Goal: Information Seeking & Learning: Learn about a topic

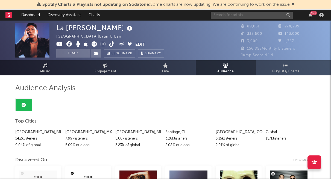
click at [248, 14] on input "text" at bounding box center [252, 15] width 82 height 7
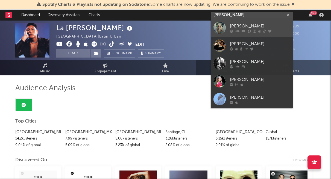
type input "[PERSON_NAME]"
click at [239, 25] on div "[PERSON_NAME]" at bounding box center [260, 26] width 60 height 7
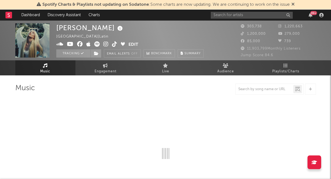
select select "6m"
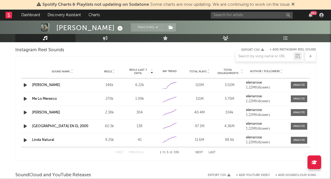
scroll to position [503, 0]
click at [27, 82] on icon "button" at bounding box center [25, 84] width 6 height 7
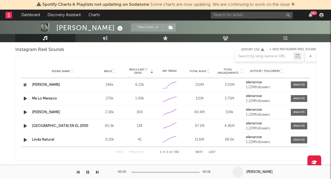
click at [24, 85] on icon "button" at bounding box center [24, 84] width 5 height 7
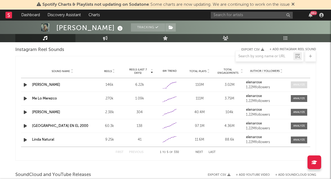
click at [297, 85] on div at bounding box center [300, 85] width 12 height 4
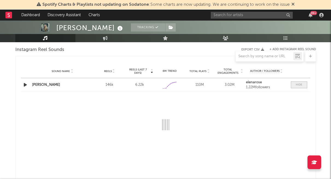
select select "1w"
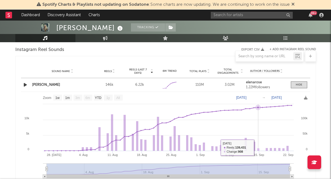
click at [259, 147] on rect at bounding box center [165, 137] width 289 height 90
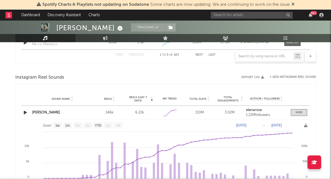
scroll to position [479, 0]
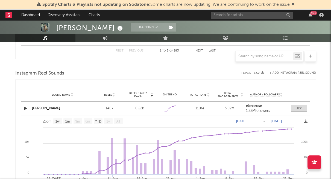
click at [39, 108] on link "[PERSON_NAME]" at bounding box center [46, 108] width 28 height 4
